Goal: Task Accomplishment & Management: Manage account settings

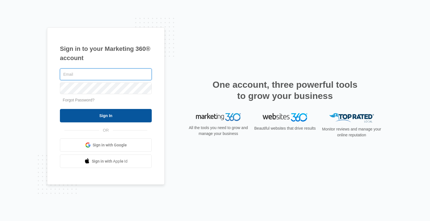
type input "mdownessmf@gmail.com"
click at [100, 115] on input "Sign In" at bounding box center [106, 115] width 92 height 13
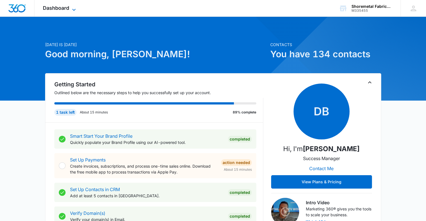
click at [72, 10] on icon at bounding box center [74, 9] width 7 height 7
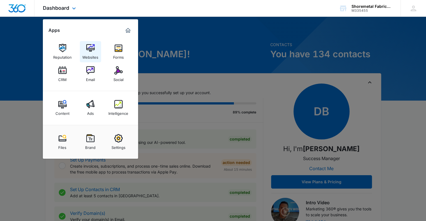
click at [90, 45] on img at bounding box center [90, 48] width 8 height 8
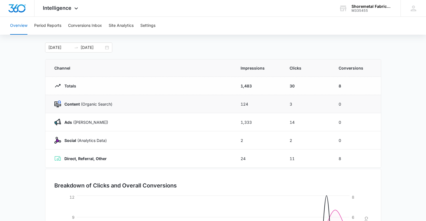
scroll to position [56, 0]
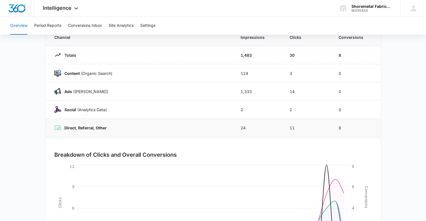
click at [238, 132] on td "24" at bounding box center [258, 128] width 49 height 18
click at [254, 126] on td "24" at bounding box center [258, 128] width 49 height 18
click at [291, 124] on td "11" at bounding box center [307, 128] width 49 height 18
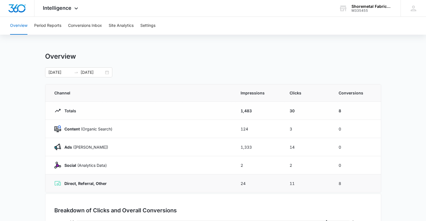
scroll to position [0, 0]
click at [83, 22] on button "Conversions Inbox" at bounding box center [85, 26] width 34 height 18
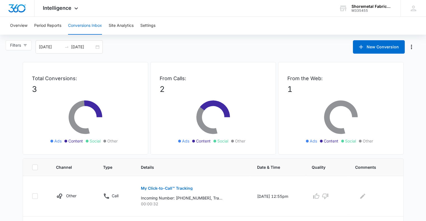
scroll to position [79, 0]
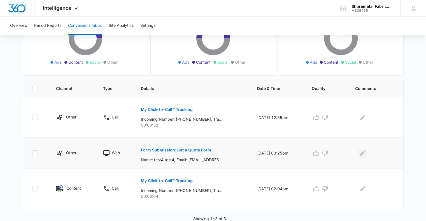
click at [365, 151] on icon "Edit Comments" at bounding box center [362, 153] width 7 height 7
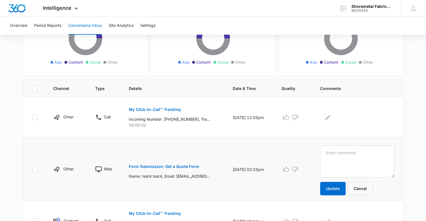
click at [194, 177] on p "Name: test4 test4, Email: test4@testing.com, Phone: 9705552222, City: test4, St…" at bounding box center [169, 177] width 81 height 6
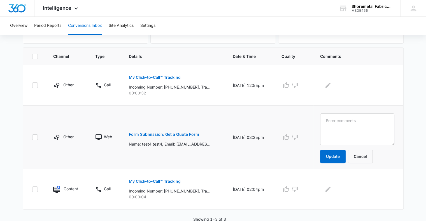
scroll to position [112, 0]
click at [364, 156] on button "Cancel" at bounding box center [360, 155] width 25 height 13
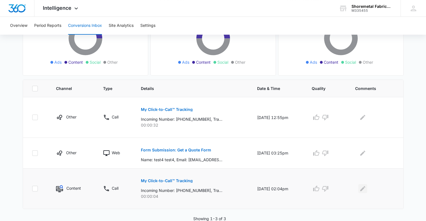
click at [361, 188] on icon "Edit Comments" at bounding box center [362, 189] width 7 height 7
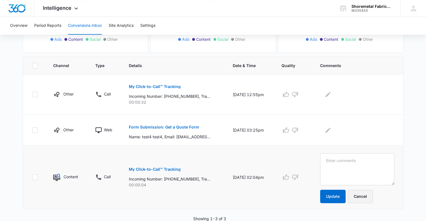
click at [373, 200] on button "Cancel" at bounding box center [360, 196] width 25 height 13
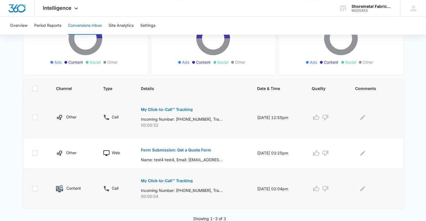
click at [369, 118] on div at bounding box center [374, 117] width 39 height 9
click at [365, 118] on icon "Edit Comments" at bounding box center [362, 117] width 7 height 7
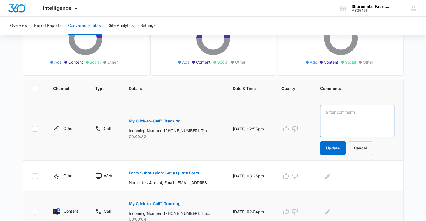
drag, startPoint x: 377, startPoint y: 121, endPoint x: 374, endPoint y: 120, distance: 3.5
click at [377, 120] on textarea at bounding box center [357, 121] width 74 height 32
type textarea "TEST"
click at [340, 148] on button "Update" at bounding box center [332, 148] width 25 height 13
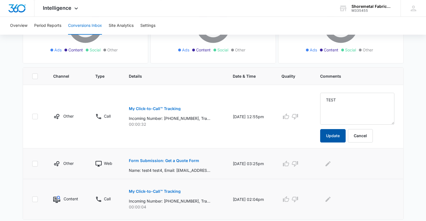
scroll to position [102, 0]
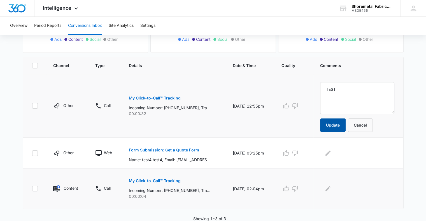
click at [339, 122] on button "Update" at bounding box center [332, 125] width 25 height 13
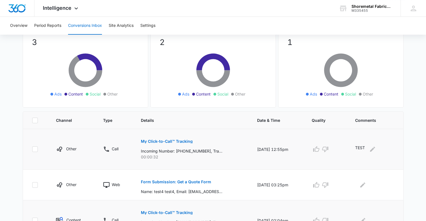
scroll to position [0, 0]
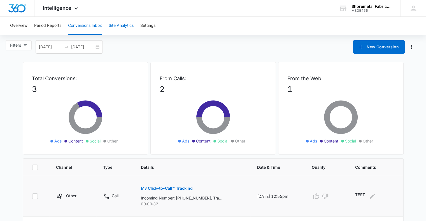
click at [116, 24] on button "Site Analytics" at bounding box center [121, 26] width 25 height 18
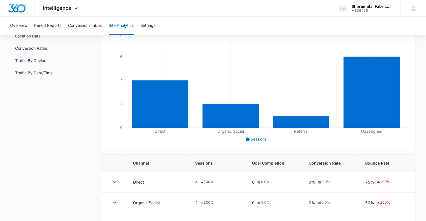
scroll to position [1, 0]
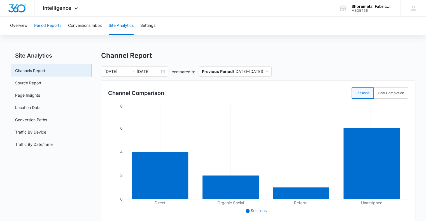
click at [55, 24] on button "Period Reports" at bounding box center [47, 26] width 27 height 18
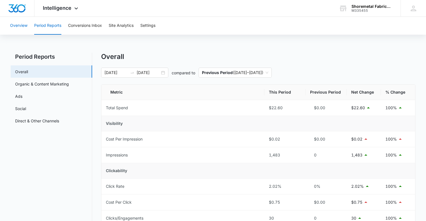
click at [17, 25] on button "Overview" at bounding box center [18, 26] width 17 height 18
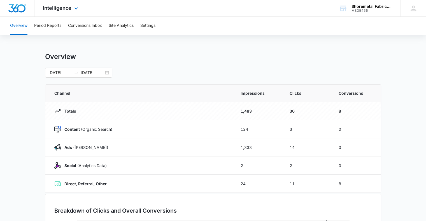
click at [64, 13] on div "Intelligence Apps Reputation Websites Forms CRM Email Social Content Ads Intell…" at bounding box center [60, 8] width 53 height 17
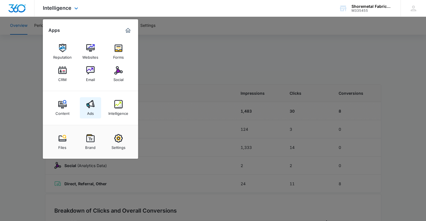
click at [90, 104] on img at bounding box center [90, 104] width 8 height 8
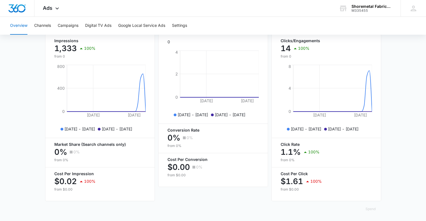
scroll to position [237, 0]
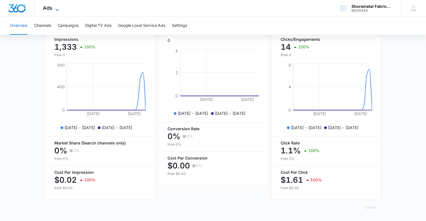
click at [49, 11] on span "Ads" at bounding box center [48, 8] width 10 height 6
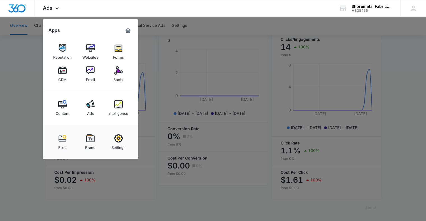
click at [25, 24] on div at bounding box center [213, 110] width 426 height 221
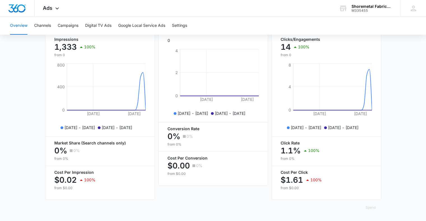
click at [21, 27] on button "Overview" at bounding box center [18, 26] width 17 height 18
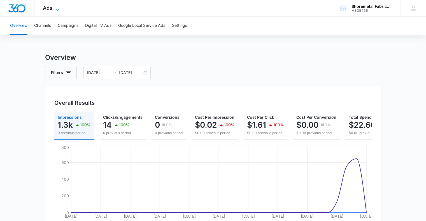
click at [54, 9] on icon at bounding box center [57, 9] width 7 height 7
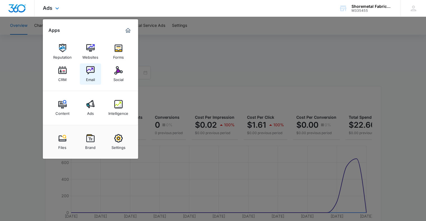
click at [87, 71] on img at bounding box center [90, 70] width 8 height 8
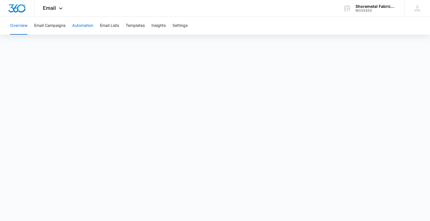
click at [85, 25] on button "Automation" at bounding box center [82, 26] width 21 height 18
click at [50, 10] on span "Email" at bounding box center [49, 8] width 13 height 6
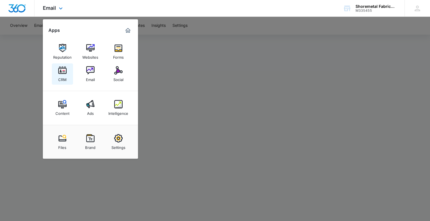
click at [59, 71] on img at bounding box center [62, 70] width 8 height 8
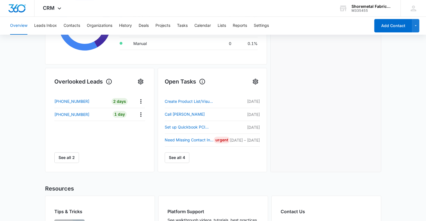
scroll to position [168, 0]
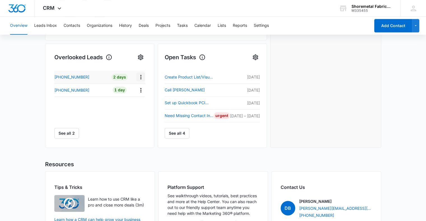
click at [141, 76] on icon "Actions" at bounding box center [140, 77] width 7 height 7
click at [96, 75] on div "+18886641285" at bounding box center [80, 77] width 53 height 6
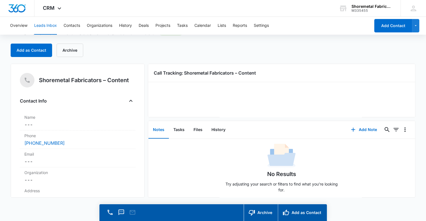
scroll to position [11, 0]
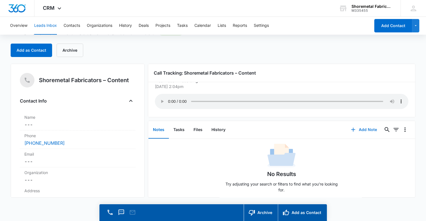
click at [356, 133] on button "Add Note" at bounding box center [363, 129] width 37 height 13
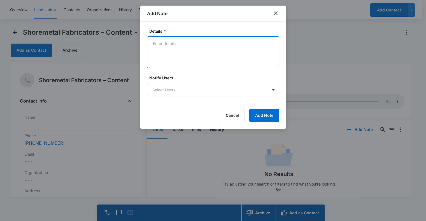
click at [203, 53] on textarea "Details *" at bounding box center [213, 52] width 132 height 32
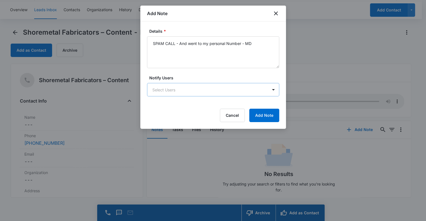
click at [207, 94] on body "CRM Apps Reputation Websites Forms CRM Email Social Content Ads Intelligence Fi…" at bounding box center [213, 102] width 426 height 237
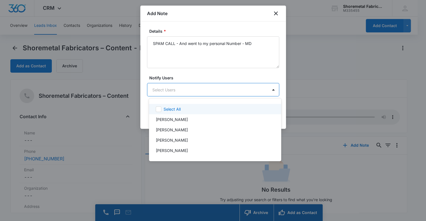
scroll to position [0, 0]
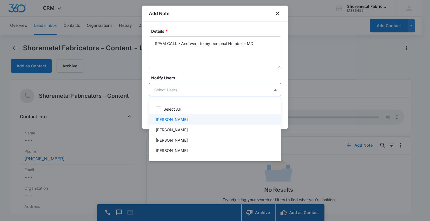
click at [267, 75] on div at bounding box center [215, 110] width 430 height 221
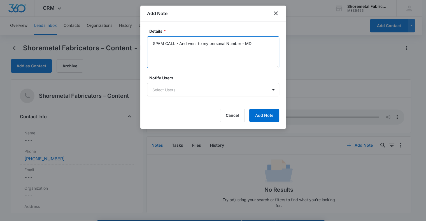
click at [231, 43] on textarea "SPAM CALL - And went to my personal Number - MD" at bounding box center [213, 52] width 132 height 32
type textarea "SPAM CALL - And went to my personal number - MD"
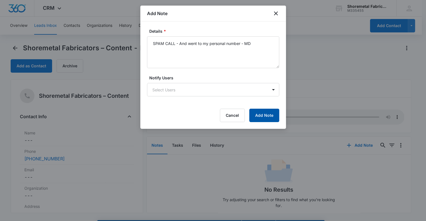
click at [261, 116] on button "Add Note" at bounding box center [264, 115] width 30 height 13
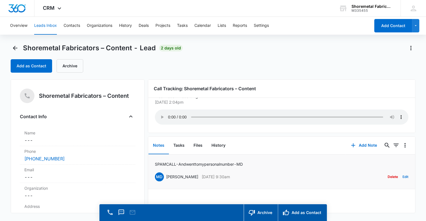
click at [402, 179] on button "Edit" at bounding box center [405, 177] width 6 height 11
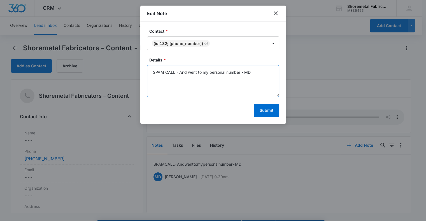
drag, startPoint x: 256, startPoint y: 81, endPoint x: 151, endPoint y: 81, distance: 105.2
click at [151, 81] on textarea "SPAM CALL - And went to my personal number - MD" at bounding box center [213, 81] width 132 height 32
click at [191, 75] on textarea "SPAM CALL - And went to my personal number - MD" at bounding box center [213, 81] width 132 height 32
drag, startPoint x: 245, startPoint y: 67, endPoint x: 187, endPoint y: 67, distance: 57.9
click at [187, 67] on textarea "SPAM CALL - And went to my personal number - MD" at bounding box center [213, 81] width 132 height 32
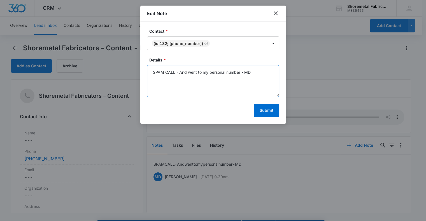
click at [256, 69] on textarea "SPAM CALL - And went to my personal number - MD" at bounding box center [213, 81] width 132 height 32
drag, startPoint x: 263, startPoint y: 71, endPoint x: 181, endPoint y: 71, distance: 82.0
click at [181, 71] on textarea "SPAM CALL - And went to my personal number - MD" at bounding box center [213, 81] width 132 height 32
type textarea "SPAM CALL - Answered call and called # back."
click at [265, 110] on button "Submit" at bounding box center [266, 110] width 25 height 13
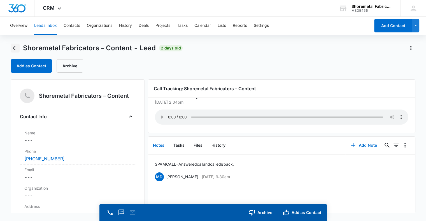
click at [17, 47] on icon "Back" at bounding box center [15, 48] width 7 height 7
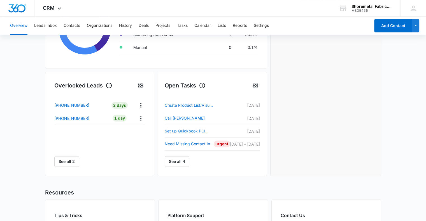
scroll to position [140, 0]
click at [65, 162] on button "See all 2" at bounding box center [66, 161] width 25 height 11
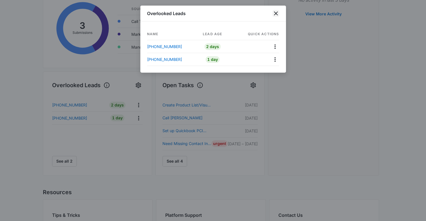
click at [276, 12] on icon "close" at bounding box center [275, 13] width 7 height 7
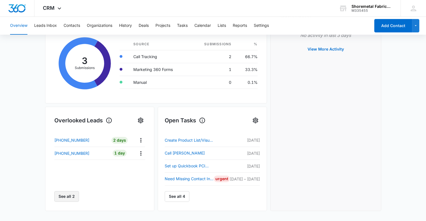
scroll to position [97, 0]
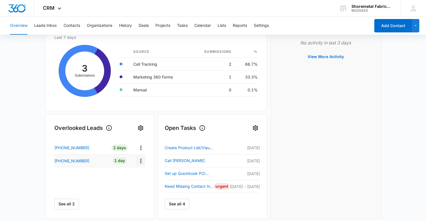
click at [140, 158] on icon "Actions" at bounding box center [140, 161] width 7 height 7
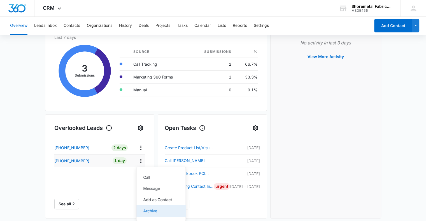
click at [158, 212] on div "Archive" at bounding box center [157, 211] width 29 height 7
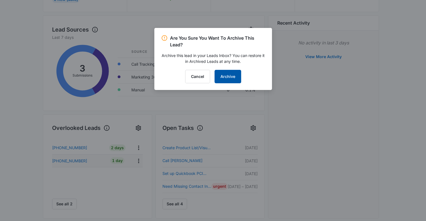
click at [228, 74] on button "Archive" at bounding box center [227, 76] width 27 height 13
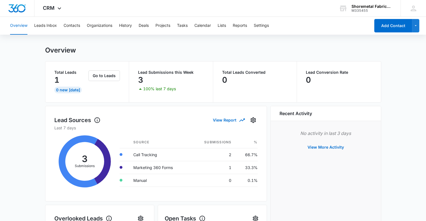
scroll to position [0, 0]
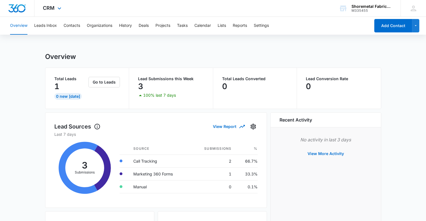
drag, startPoint x: 57, startPoint y: 13, endPoint x: 57, endPoint y: 15, distance: 2.9
click at [57, 12] on div "CRM Apps Reputation Websites Forms CRM Email Social Content Ads Intelligence Fi…" at bounding box center [52, 8] width 37 height 17
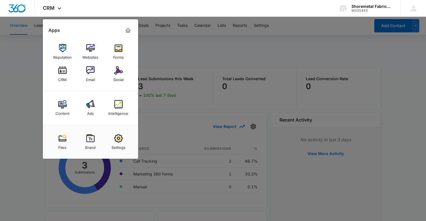
click at [25, 53] on div at bounding box center [213, 110] width 426 height 221
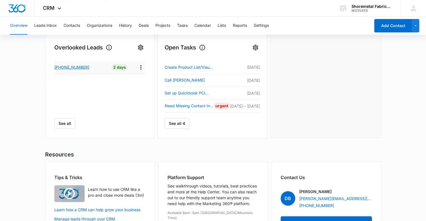
scroll to position [168, 0]
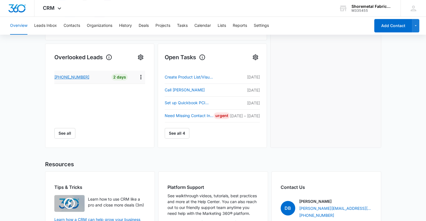
click at [76, 79] on p "+18886641285" at bounding box center [71, 77] width 35 height 6
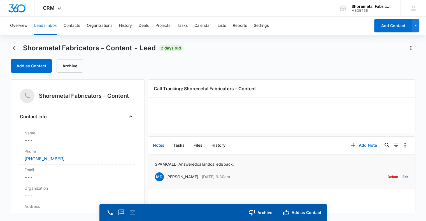
scroll to position [16, 0]
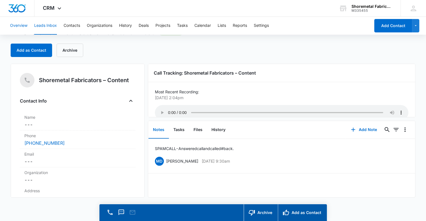
click at [23, 27] on button "Overview" at bounding box center [18, 26] width 17 height 18
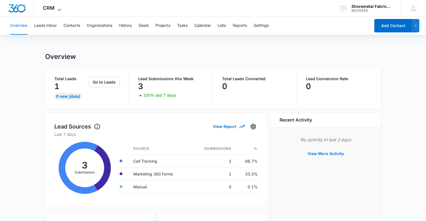
click at [59, 6] on icon at bounding box center [59, 9] width 7 height 7
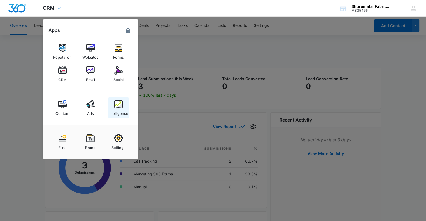
click at [121, 112] on div "Intelligence" at bounding box center [118, 112] width 20 height 7
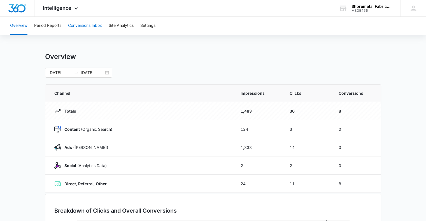
click at [82, 25] on button "Conversions Inbox" at bounding box center [85, 26] width 34 height 18
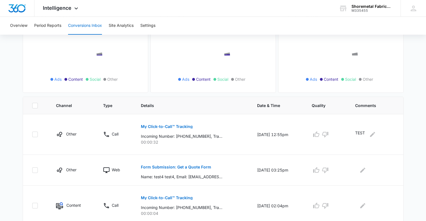
scroll to position [79, 0]
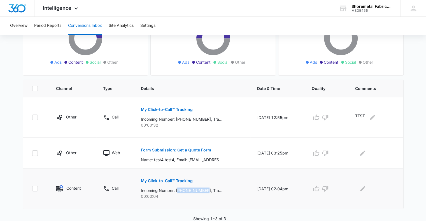
drag, startPoint x: 174, startPoint y: 190, endPoint x: 204, endPoint y: 190, distance: 29.7
click at [204, 190] on p "Incoming Number: +18886641285, Tracking Number: +13022234254, Ring To: +1302222…" at bounding box center [181, 191] width 81 height 6
click at [364, 188] on icon "Edit Comments" at bounding box center [362, 188] width 5 height 5
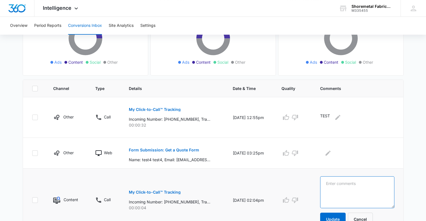
click at [348, 188] on textarea at bounding box center [357, 193] width 74 height 32
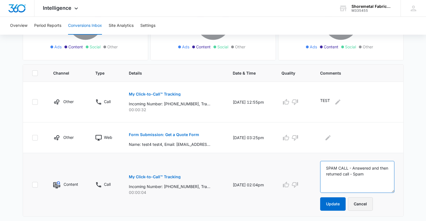
scroll to position [102, 0]
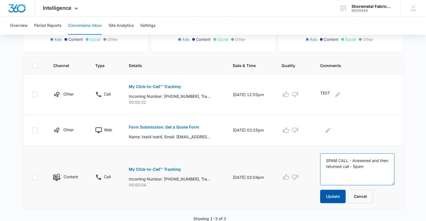
type textarea "SPAM CALL - Answered and then returned call - Spam"
click at [345, 196] on button "Update" at bounding box center [332, 196] width 25 height 13
click at [338, 199] on button "Update" at bounding box center [332, 196] width 25 height 13
click at [341, 196] on button "Update" at bounding box center [332, 196] width 25 height 13
click at [336, 195] on button "Update" at bounding box center [332, 196] width 25 height 13
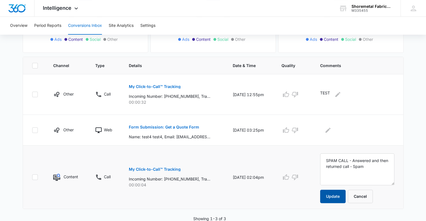
click at [336, 195] on button "Update" at bounding box center [332, 196] width 25 height 13
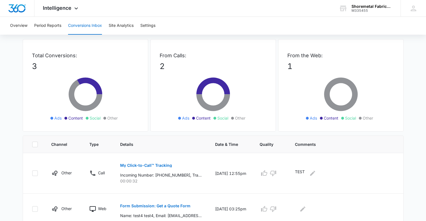
scroll to position [0, 0]
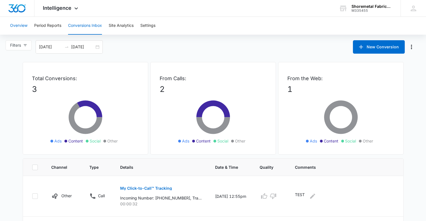
click at [19, 29] on button "Overview" at bounding box center [18, 26] width 17 height 18
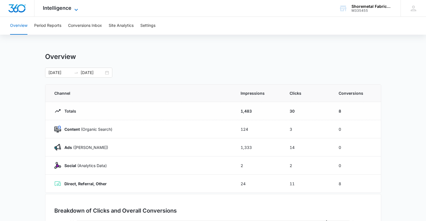
click at [63, 11] on span "Intelligence" at bounding box center [57, 8] width 29 height 6
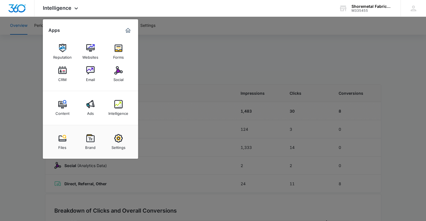
click at [173, 49] on div at bounding box center [213, 110] width 426 height 221
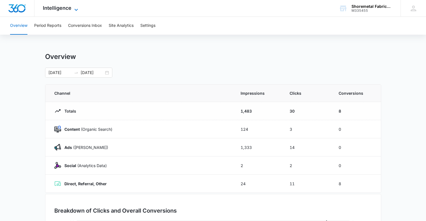
click at [70, 6] on span "Intelligence" at bounding box center [57, 8] width 29 height 6
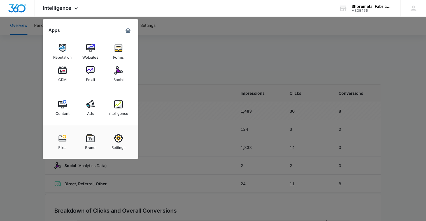
click at [192, 56] on div at bounding box center [213, 110] width 426 height 221
